Goal: Information Seeking & Learning: Check status

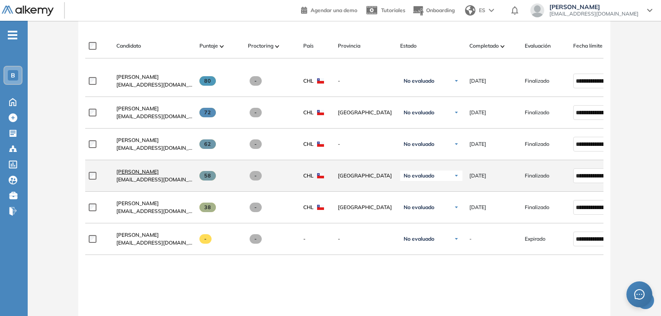
scroll to position [260, 0]
click at [143, 173] on span "[PERSON_NAME]" at bounding box center [137, 171] width 42 height 6
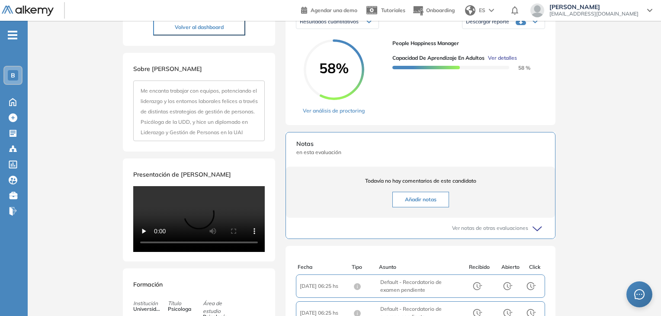
scroll to position [43, 0]
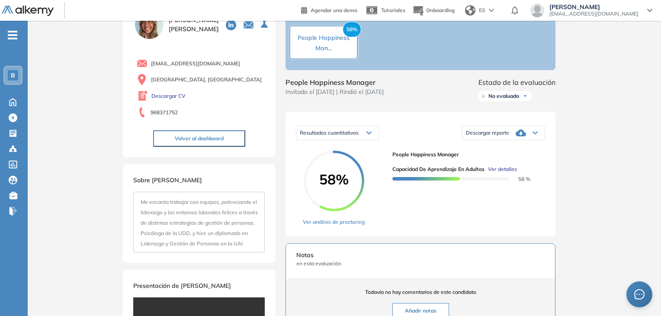
click at [508, 173] on span "Ver detalles" at bounding box center [502, 169] width 29 height 8
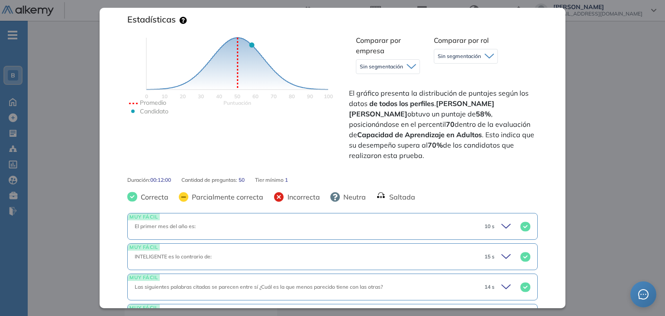
scroll to position [260, 0]
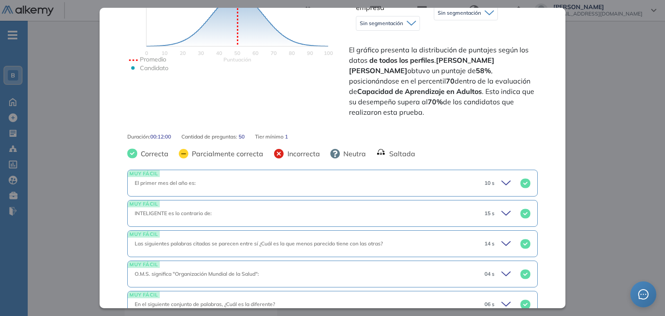
drag, startPoint x: 487, startPoint y: 60, endPoint x: 518, endPoint y: 105, distance: 55.1
click at [518, 105] on span "El gráfico presenta la distribución de puntajes según los datos de todos los pe…" at bounding box center [442, 81] width 187 height 73
copy span "obtuvo un puntaje de 58% , posicionándose en el percentil 70 dentro de la evalu…"
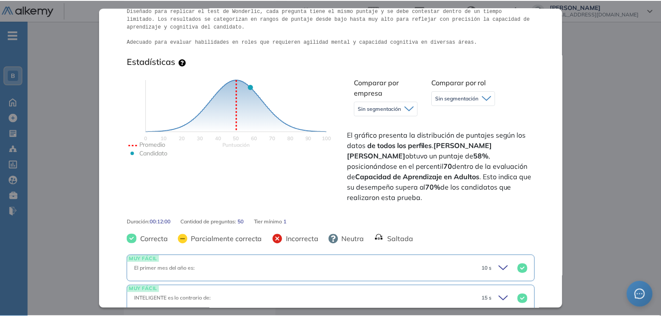
scroll to position [0, 0]
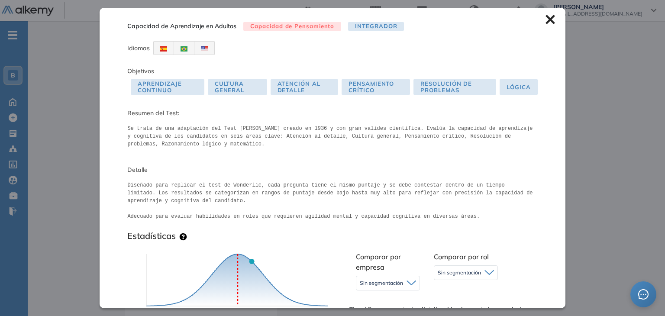
click at [545, 20] on icon at bounding box center [549, 19] width 9 height 9
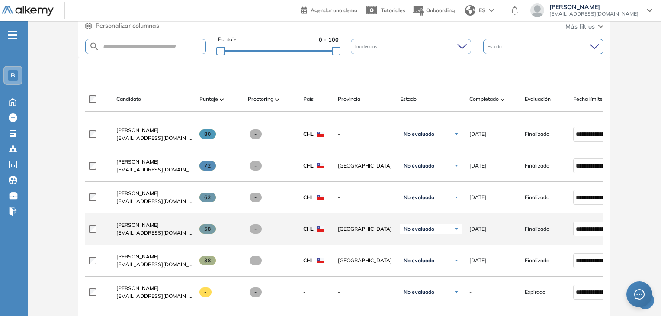
scroll to position [260, 0]
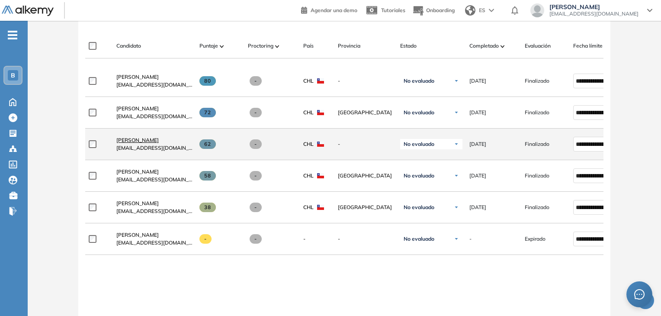
click at [142, 142] on span "[PERSON_NAME]" at bounding box center [137, 140] width 42 height 6
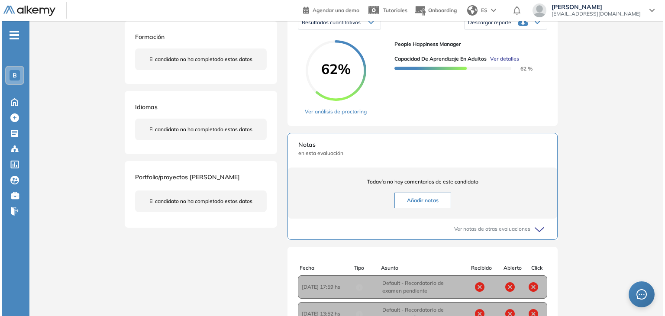
scroll to position [173, 0]
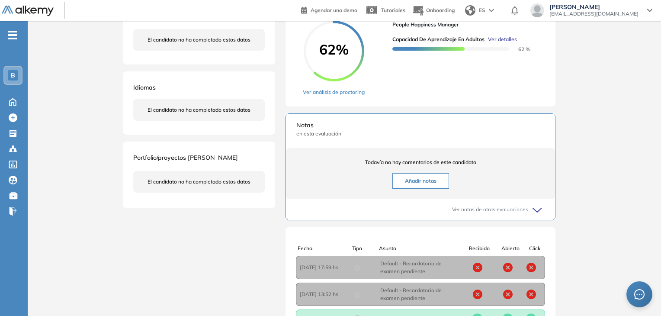
click at [506, 43] on span "Ver detalles" at bounding box center [502, 39] width 29 height 8
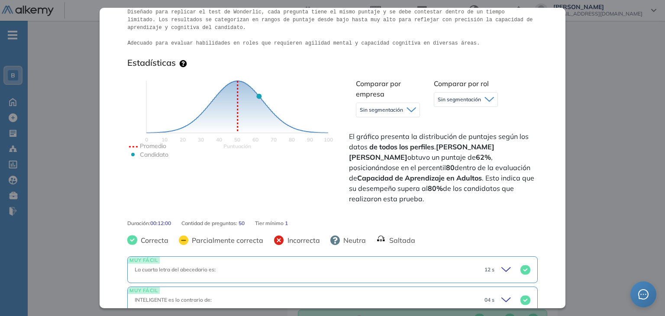
drag, startPoint x: 438, startPoint y: 148, endPoint x: 512, endPoint y: 191, distance: 86.3
click at [512, 191] on span "El gráfico presenta la distribución de puntajes según los datos de todos los pe…" at bounding box center [442, 167] width 187 height 73
copy span "[PERSON_NAME] obtuvo un puntaje de 62% , posicionándose en el percentil 80 dent…"
